Goal: Transaction & Acquisition: Obtain resource

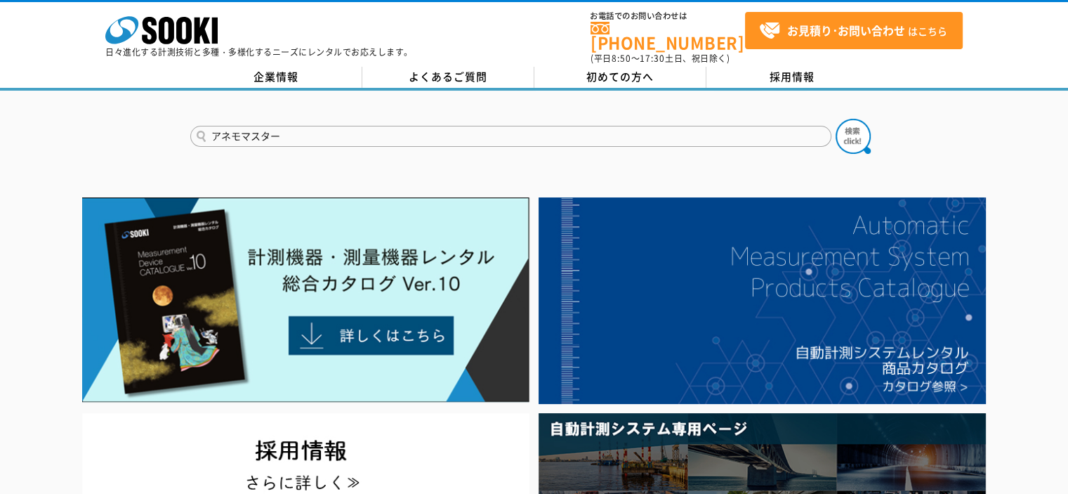
type input "アネモマスター"
click at [836, 119] on button at bounding box center [853, 136] width 35 height 35
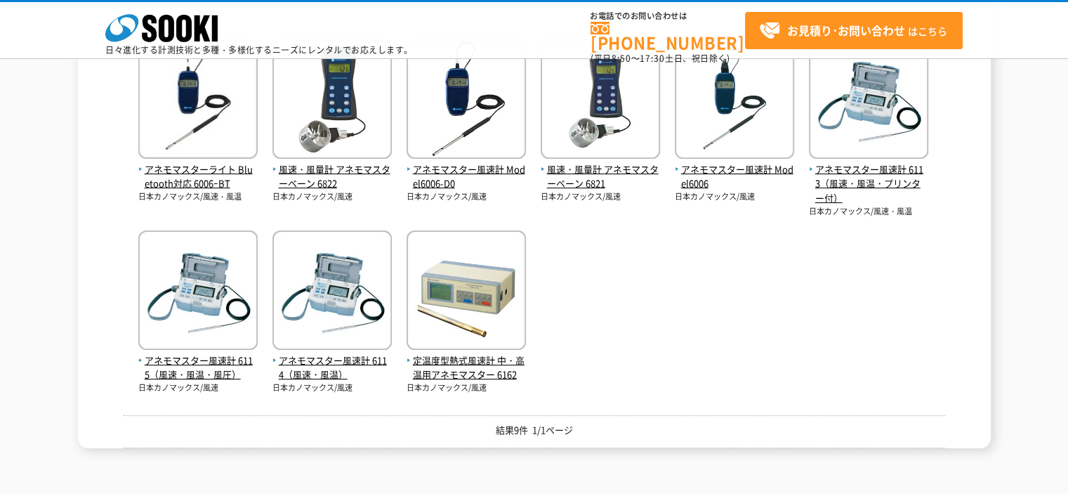
scroll to position [211, 0]
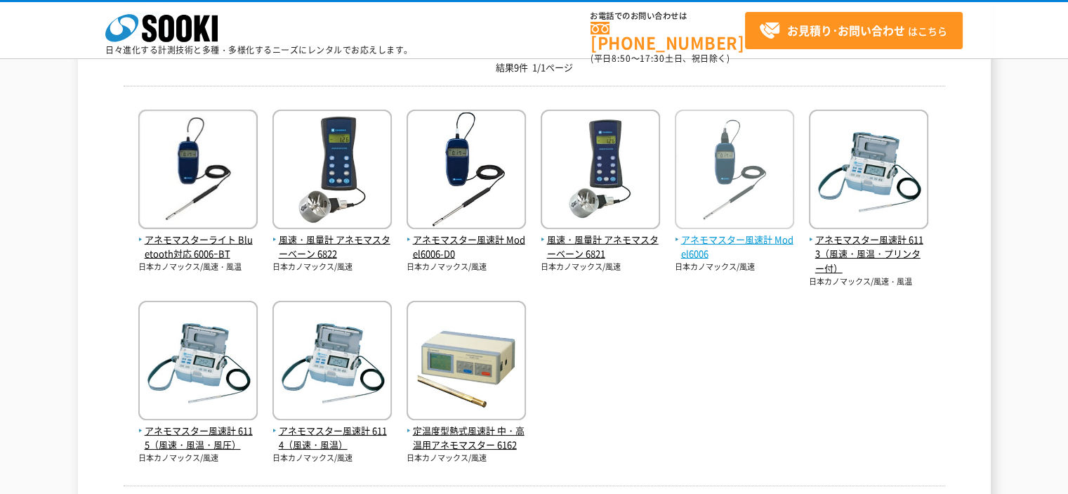
click at [772, 216] on img at bounding box center [734, 171] width 119 height 123
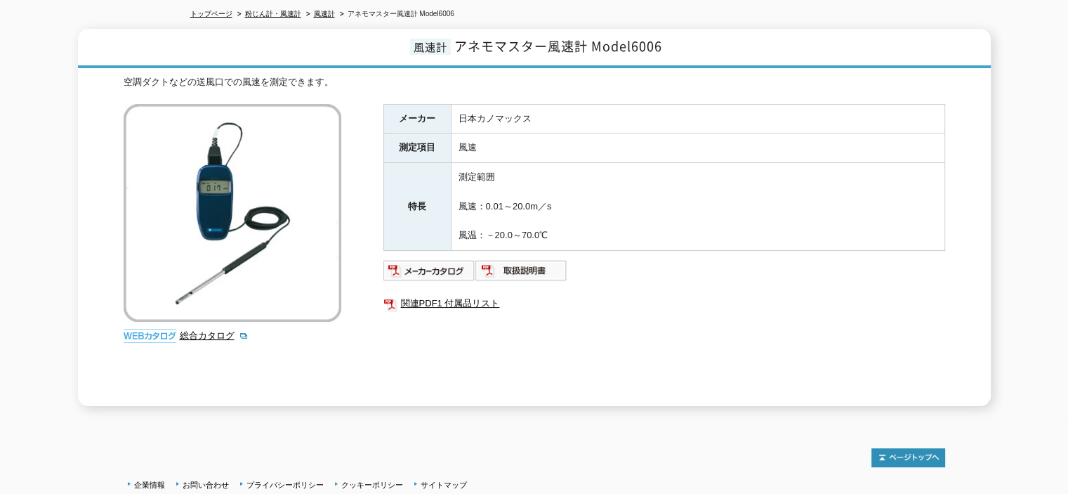
scroll to position [259, 0]
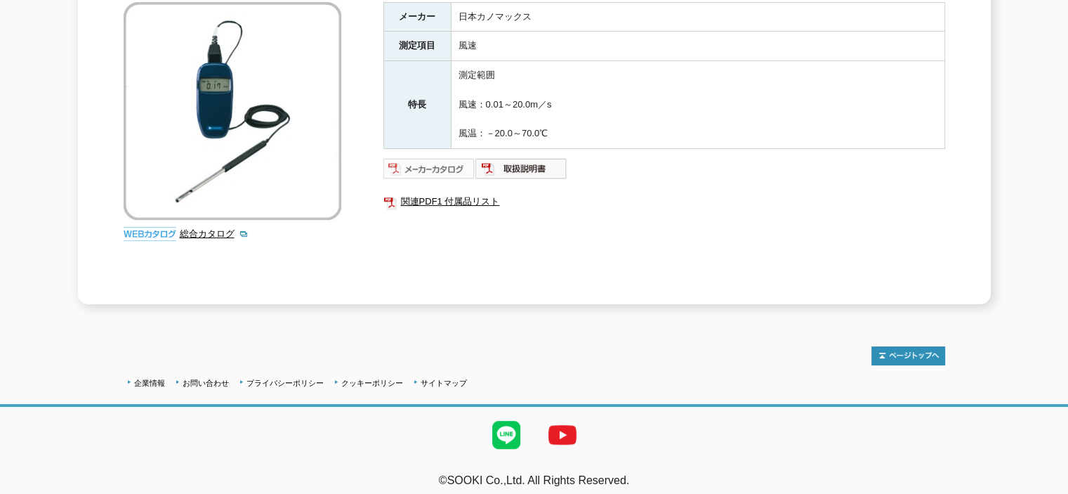
click at [438, 157] on img at bounding box center [430, 168] width 92 height 22
